Goal: Transaction & Acquisition: Subscribe to service/newsletter

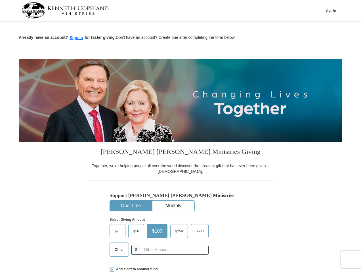
click at [181, 136] on img at bounding box center [181, 100] width 324 height 83
click at [331, 10] on button "Sign In" at bounding box center [330, 10] width 17 height 9
click at [76, 38] on button "Sign in" at bounding box center [76, 38] width 17 height 7
click at [131, 206] on button "One-Time" at bounding box center [131, 206] width 42 height 11
click at [173, 206] on button "Monthly" at bounding box center [173, 206] width 42 height 11
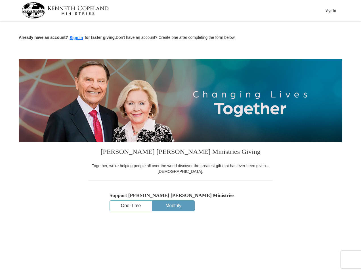
click at [175, 250] on input "text" at bounding box center [170, 250] width 71 height 10
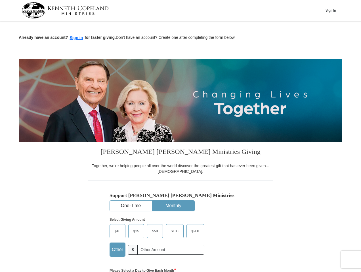
click at [176, 270] on strong "Please Select a Day to Give Each Month *" at bounding box center [143, 271] width 66 height 4
